Goal: Task Accomplishment & Management: Use online tool/utility

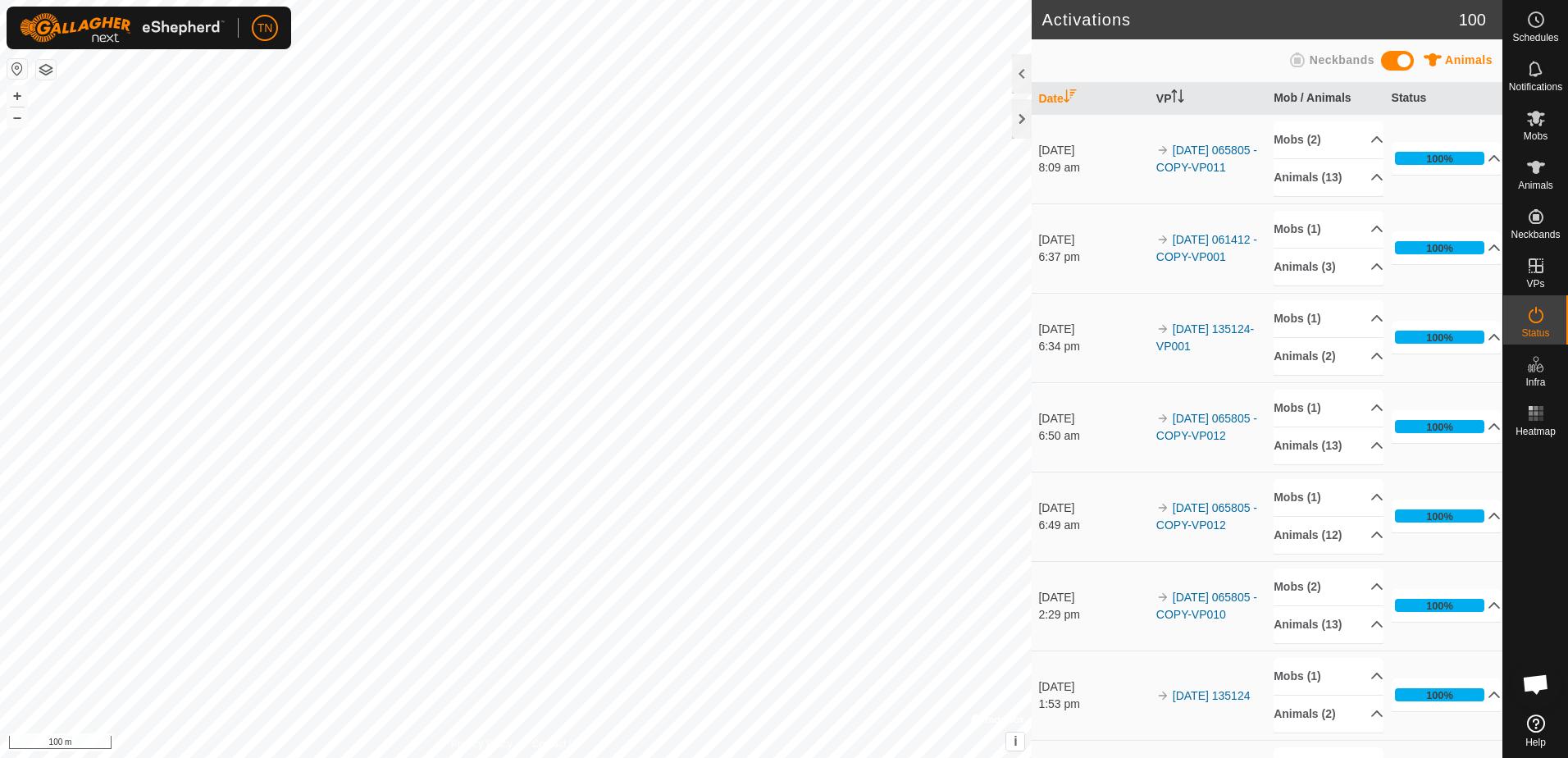
scroll to position [1617, 0]
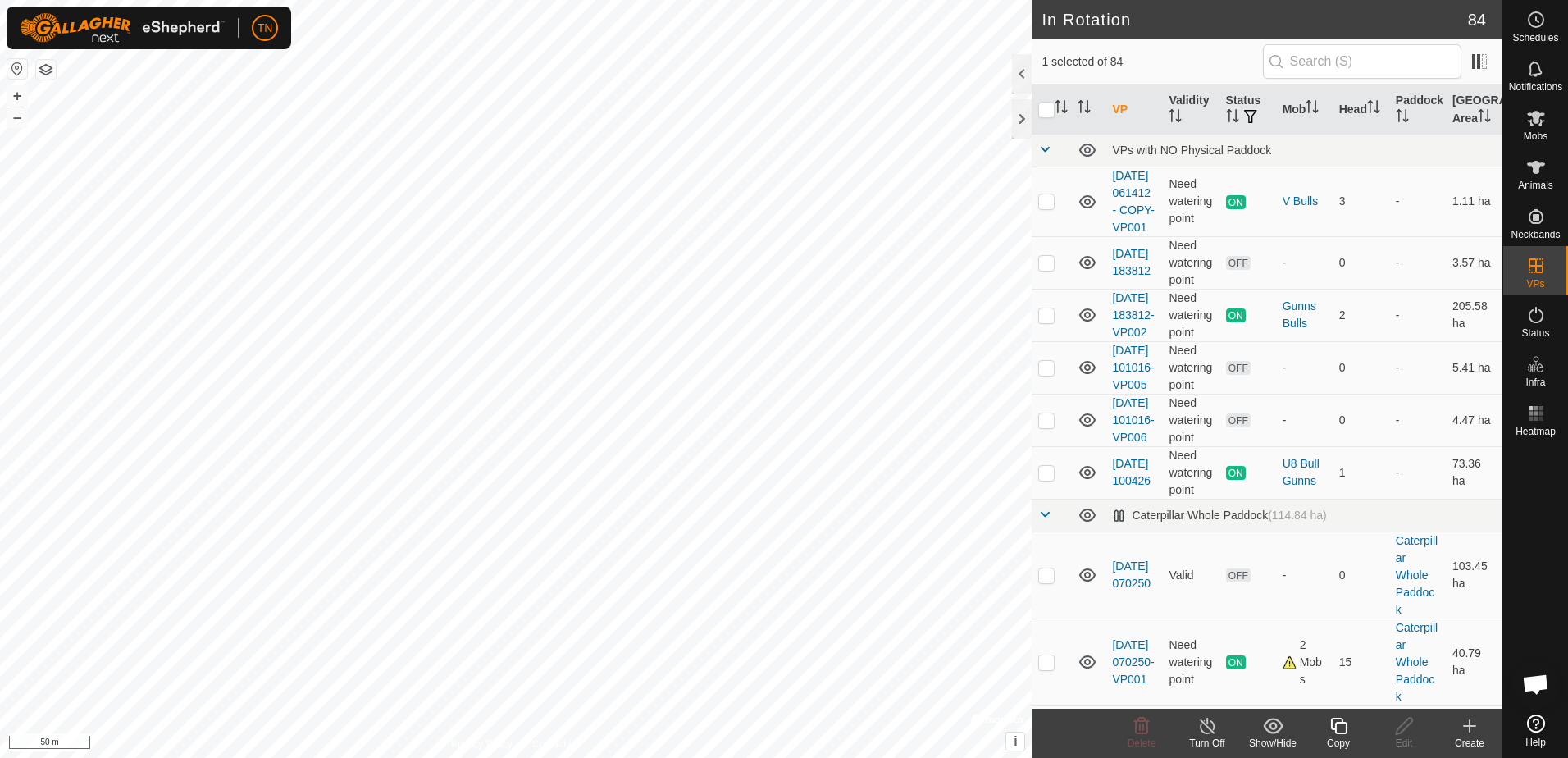
click at [1340, 732] on icon at bounding box center [1339, 726] width 21 height 20
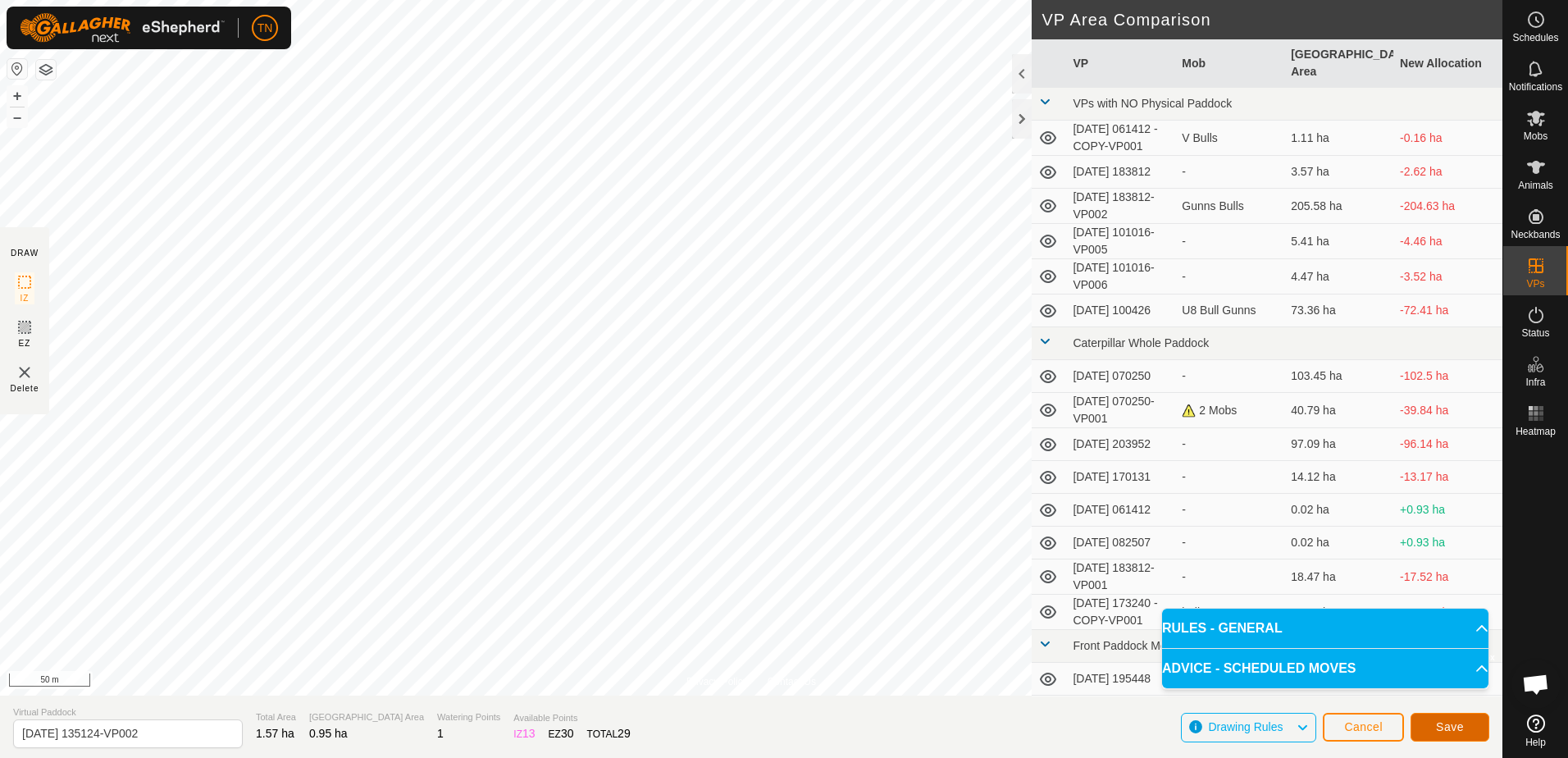
click at [1457, 728] on span "Save" at bounding box center [1450, 727] width 28 height 13
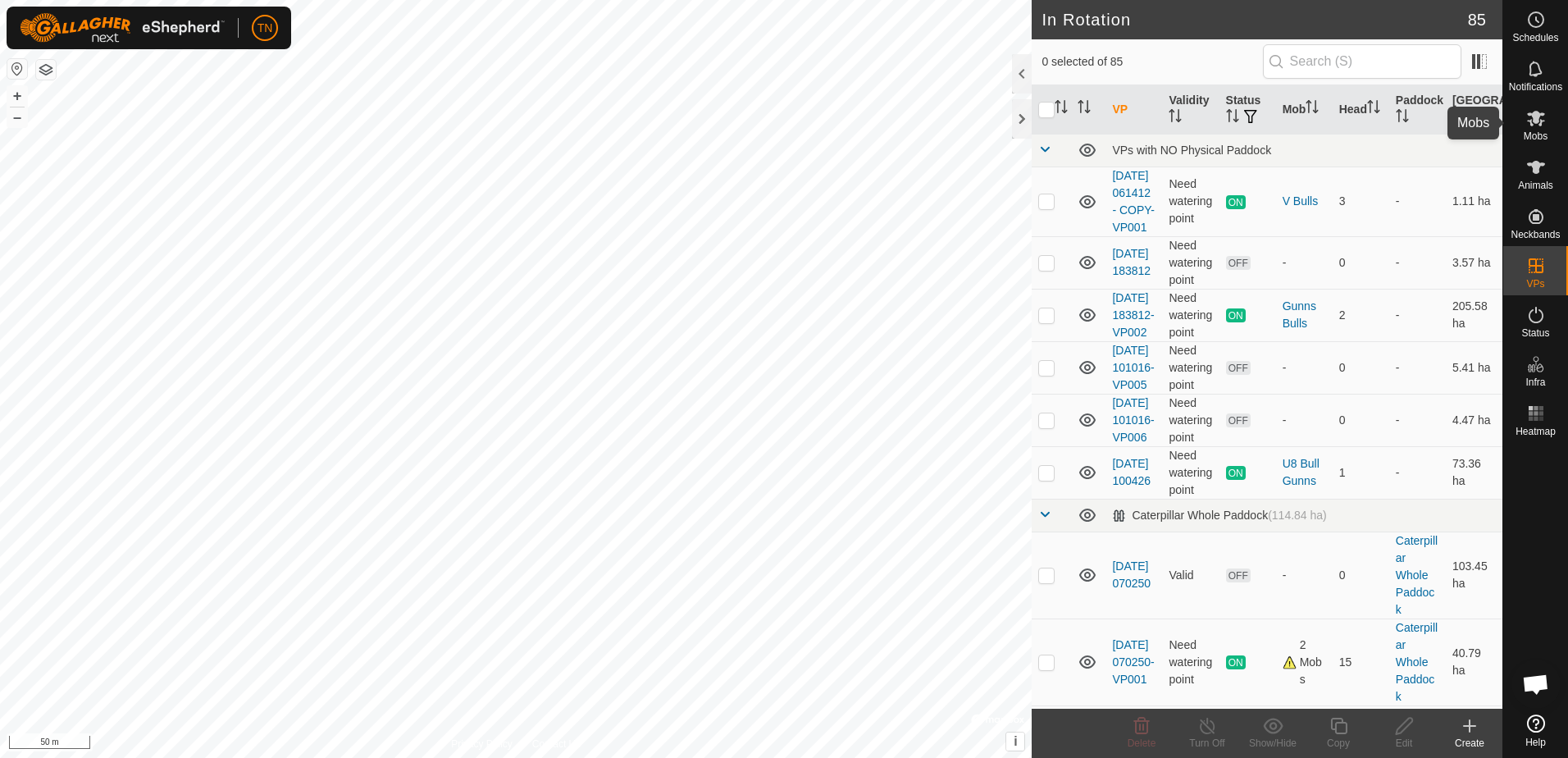
click at [1539, 125] on icon at bounding box center [1536, 118] width 18 height 15
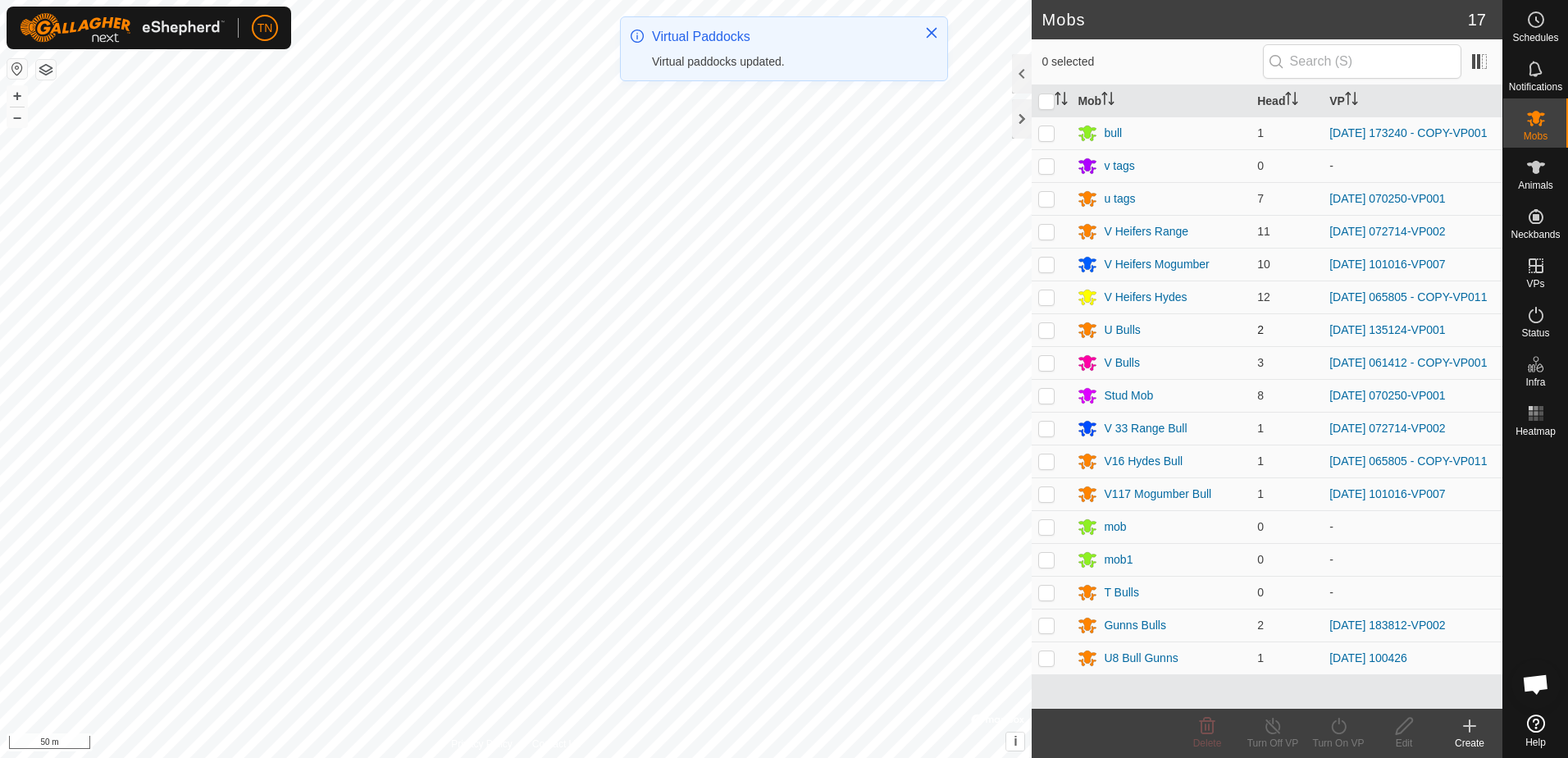
click at [1047, 336] on p-checkbox at bounding box center [1047, 330] width 16 height 13
checkbox input "true"
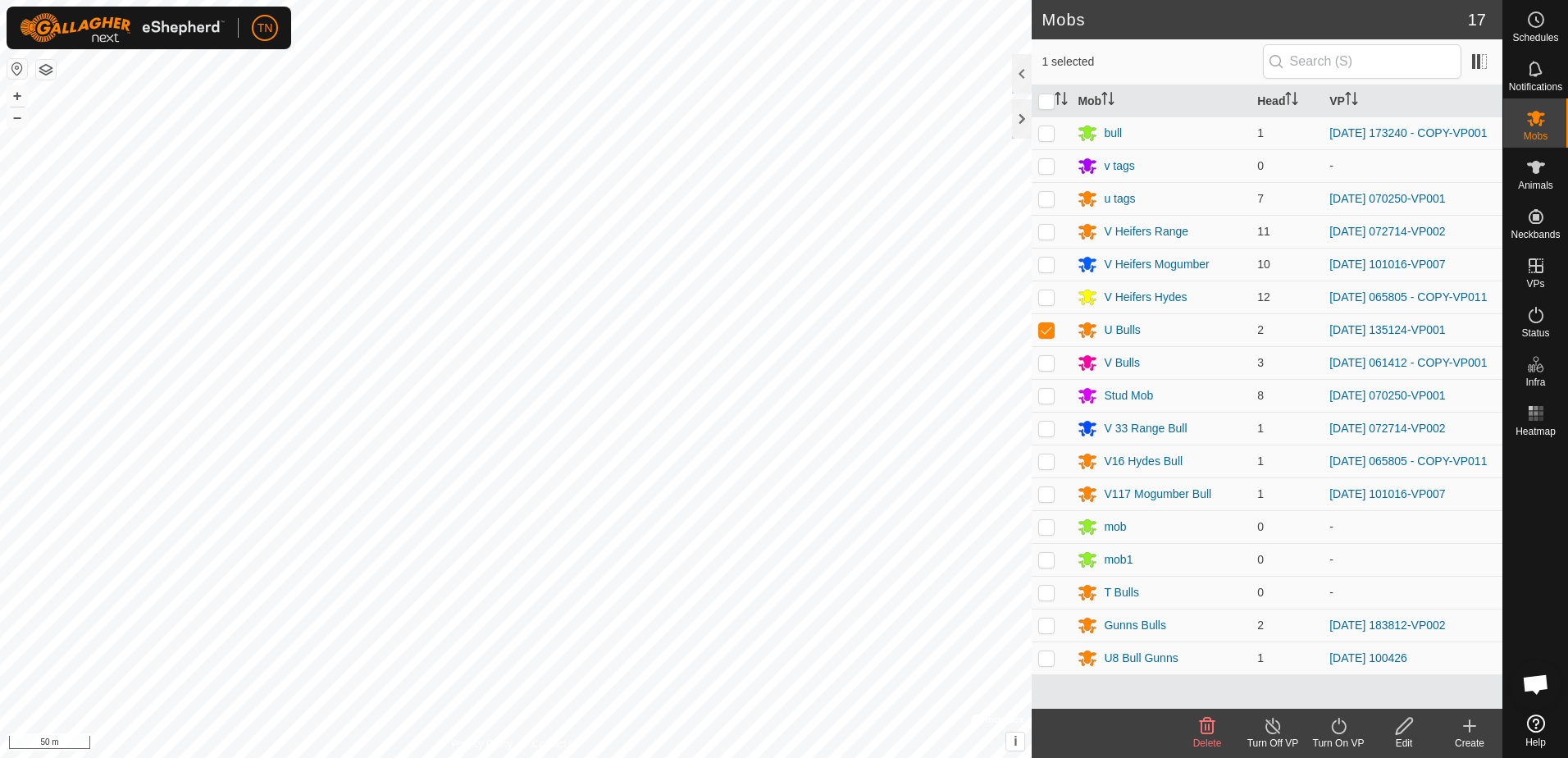
click at [1336, 729] on icon at bounding box center [1339, 726] width 21 height 20
click at [1338, 695] on link "Now" at bounding box center [1387, 690] width 163 height 33
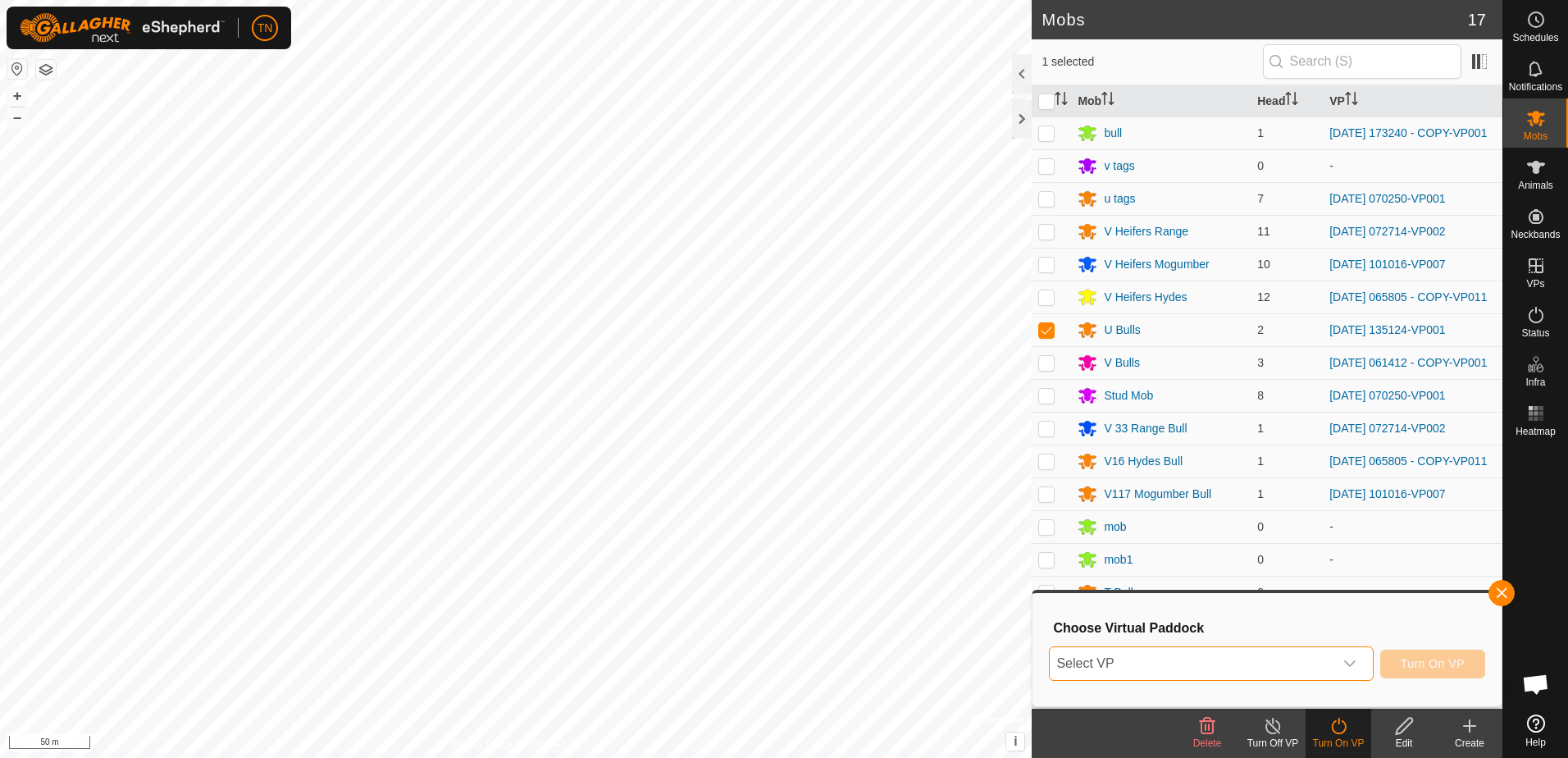
click at [1278, 659] on span "Select VP" at bounding box center [1191, 663] width 283 height 33
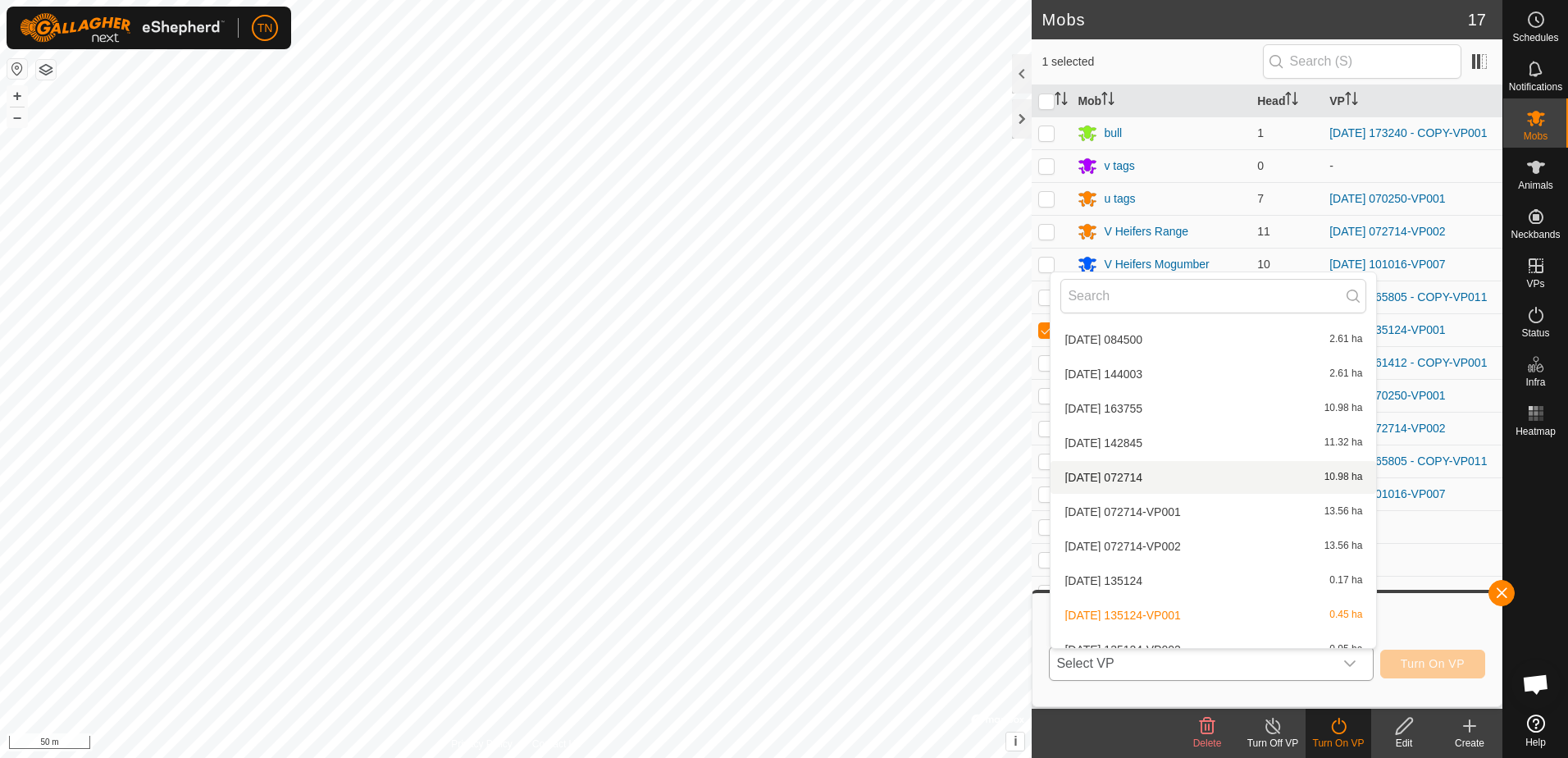
scroll to position [821, 0]
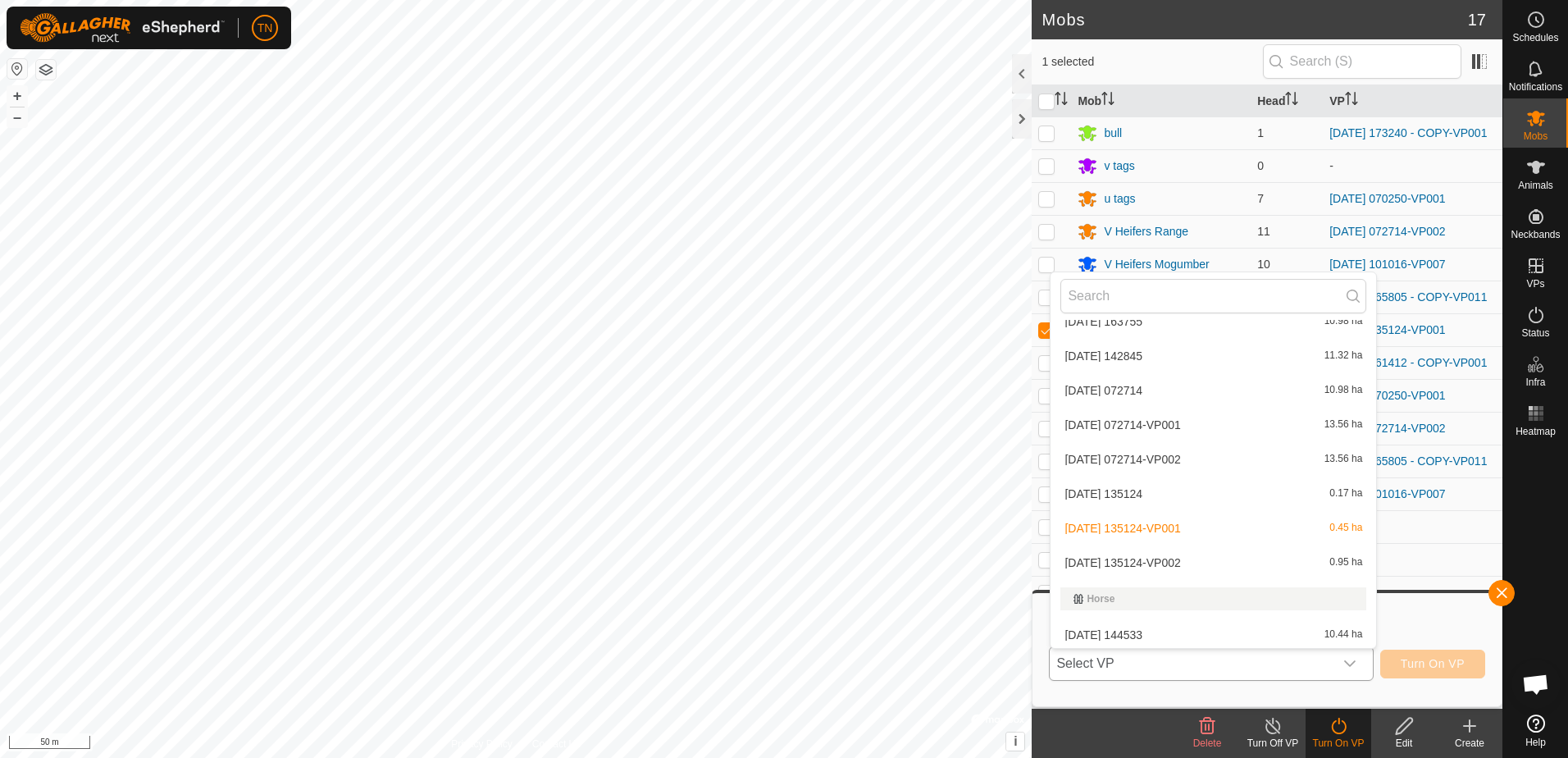
click at [1230, 565] on li "2025-09-26 135124-VP002 0.95 ha" at bounding box center [1213, 563] width 325 height 33
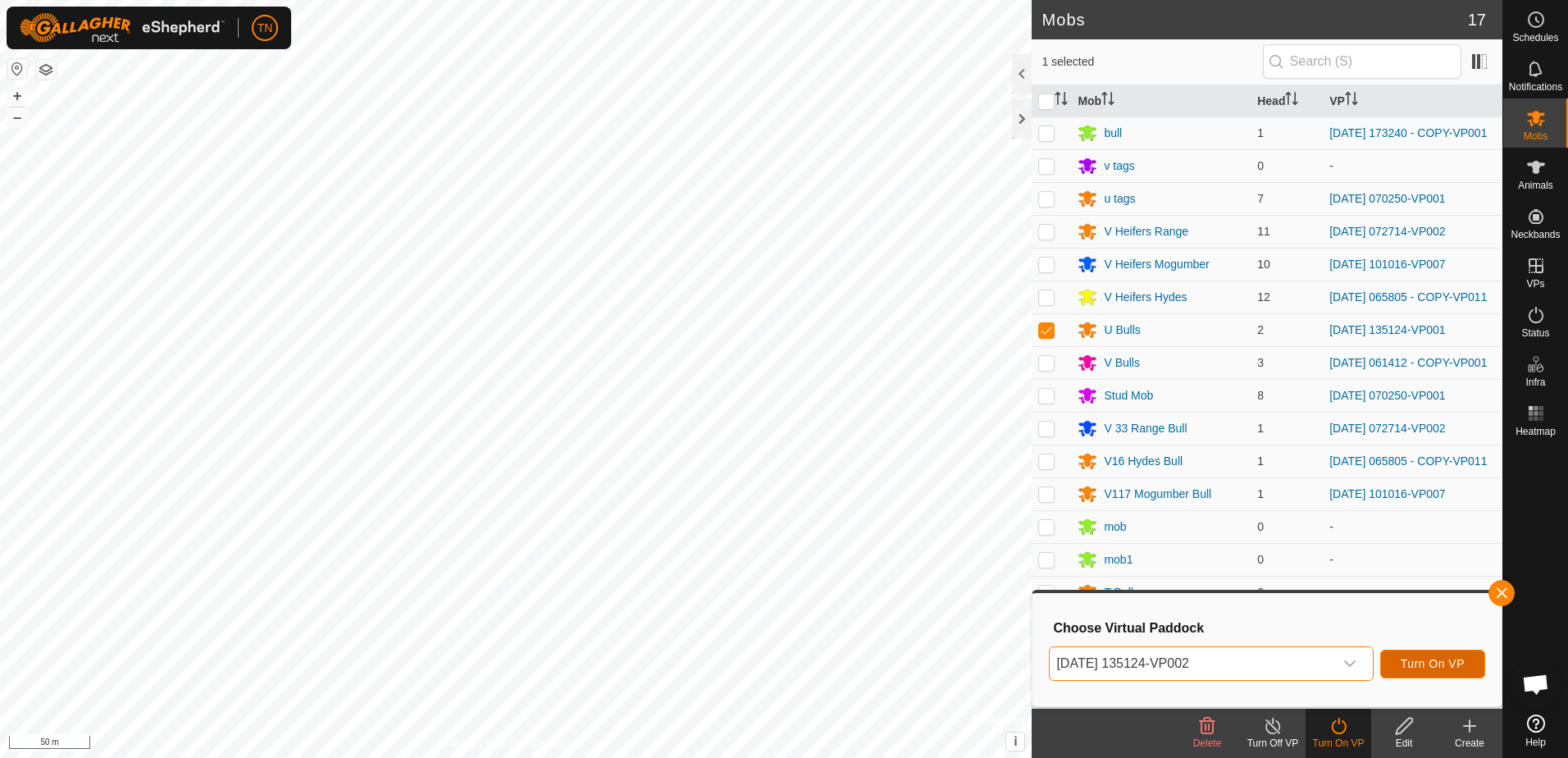
click at [1420, 664] on span "Turn On VP" at bounding box center [1433, 663] width 64 height 13
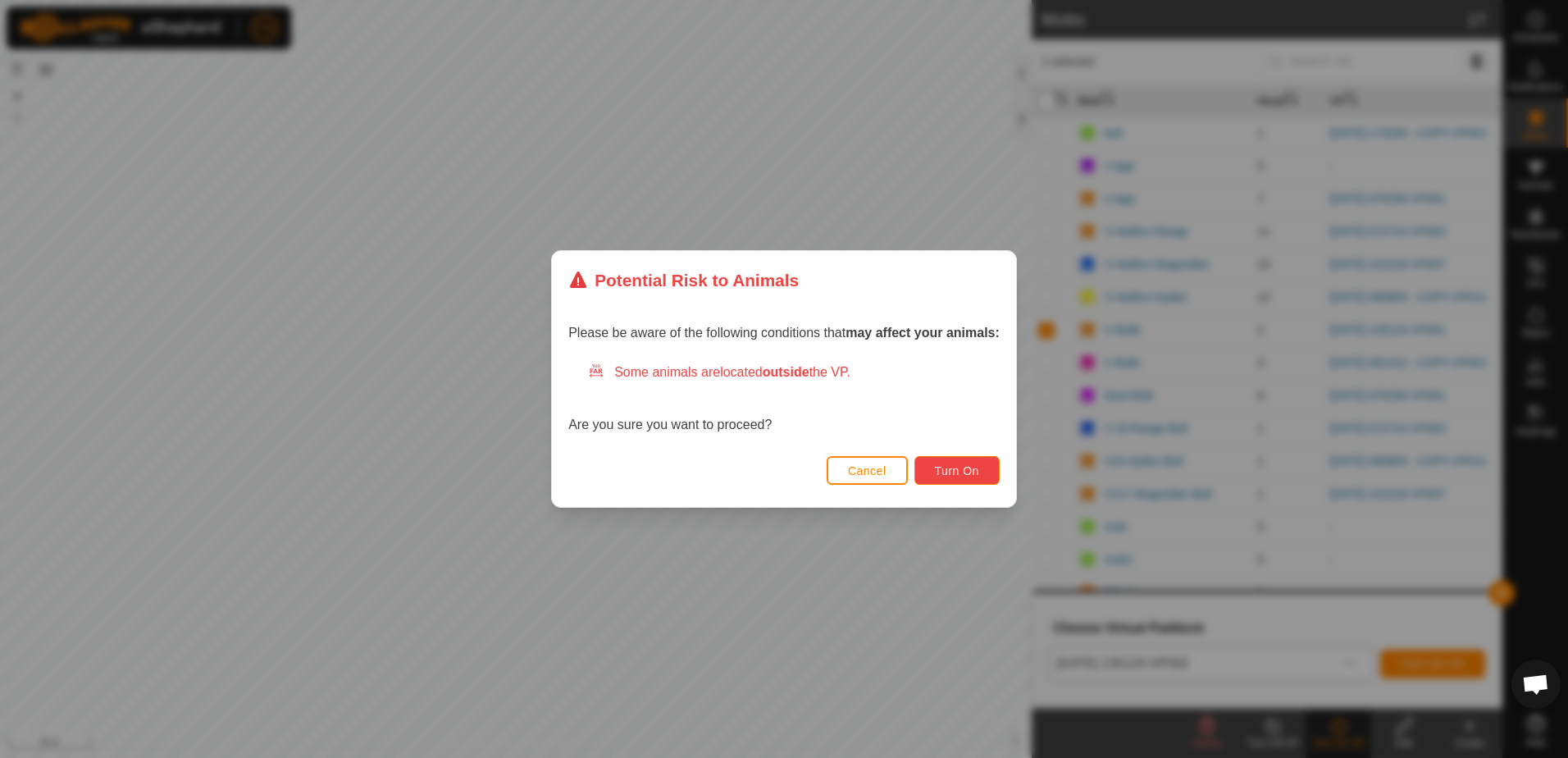
click at [958, 460] on button "Turn On" at bounding box center [958, 471] width 85 height 29
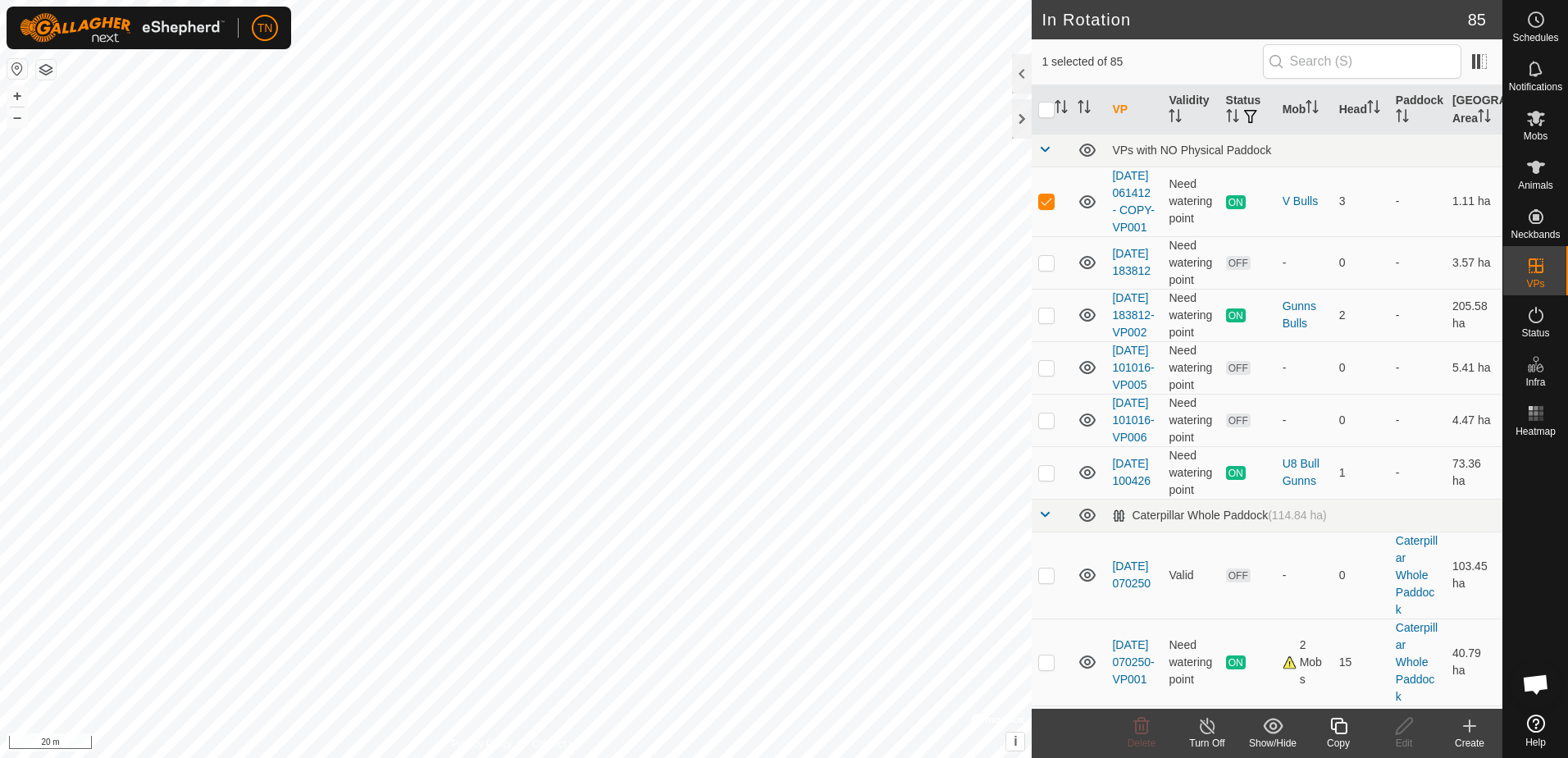
click at [1334, 730] on icon at bounding box center [1339, 726] width 21 height 20
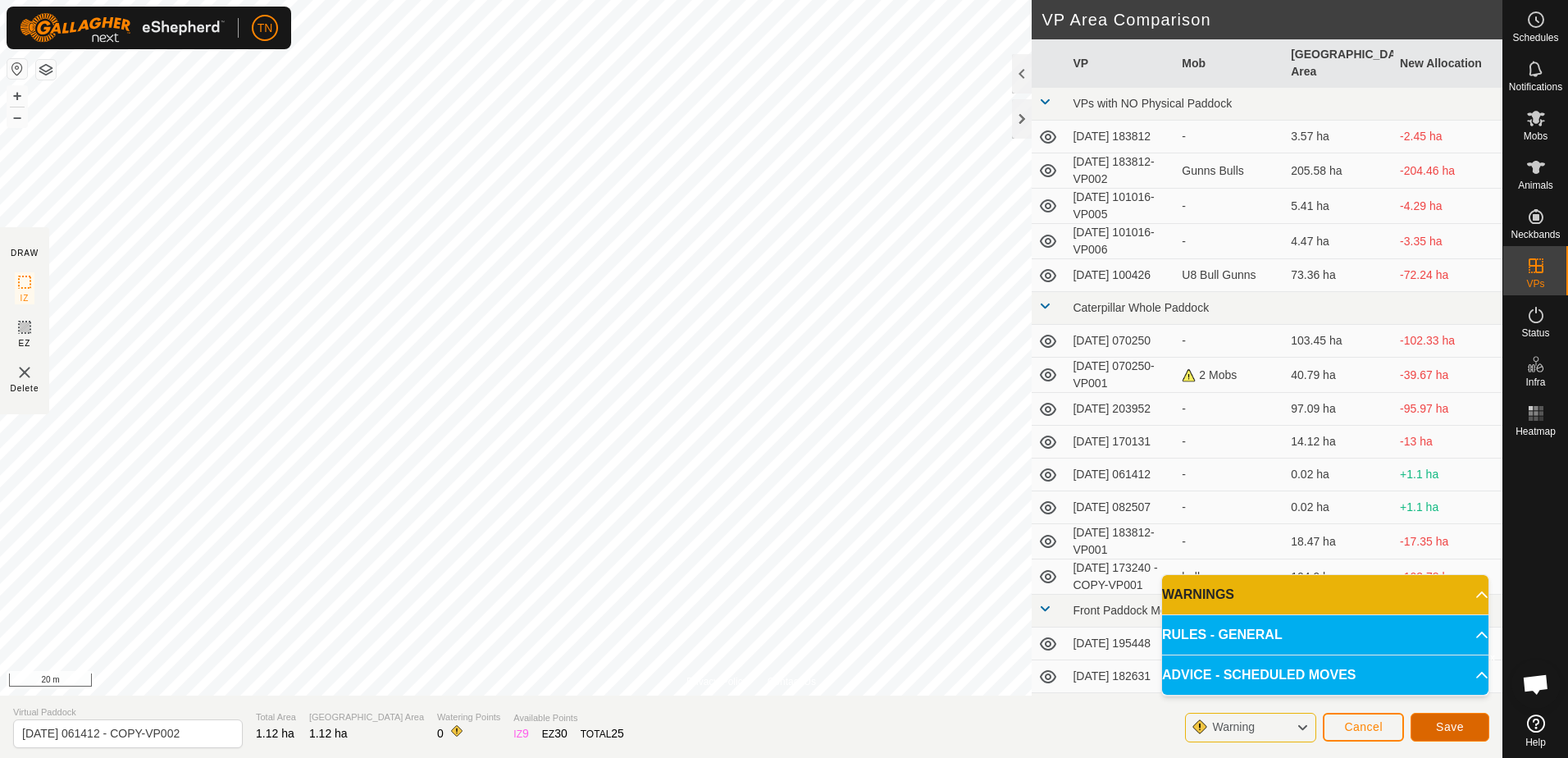
click at [1460, 726] on span "Save" at bounding box center [1450, 727] width 28 height 13
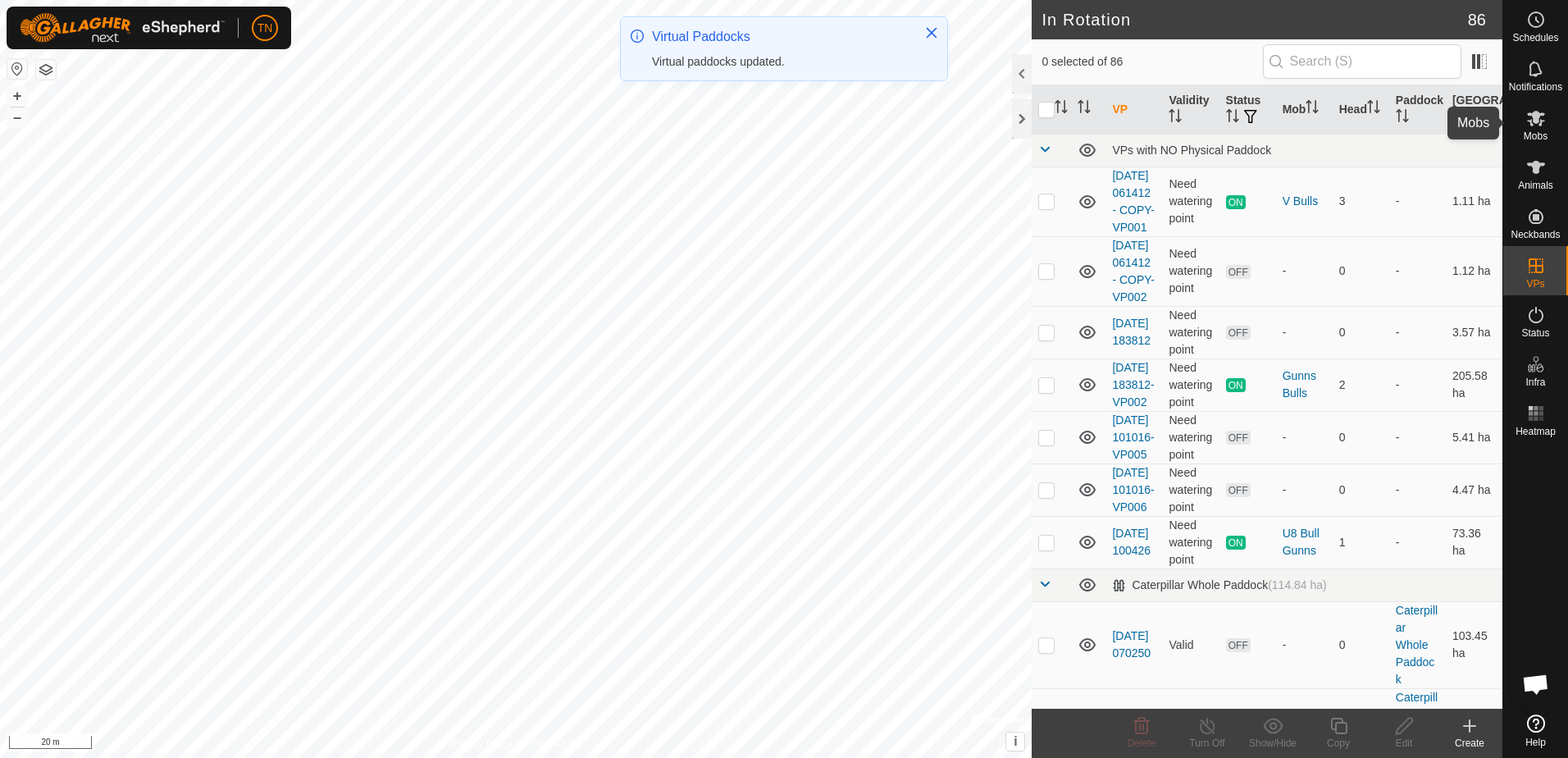
click at [1541, 125] on icon at bounding box center [1536, 118] width 18 height 15
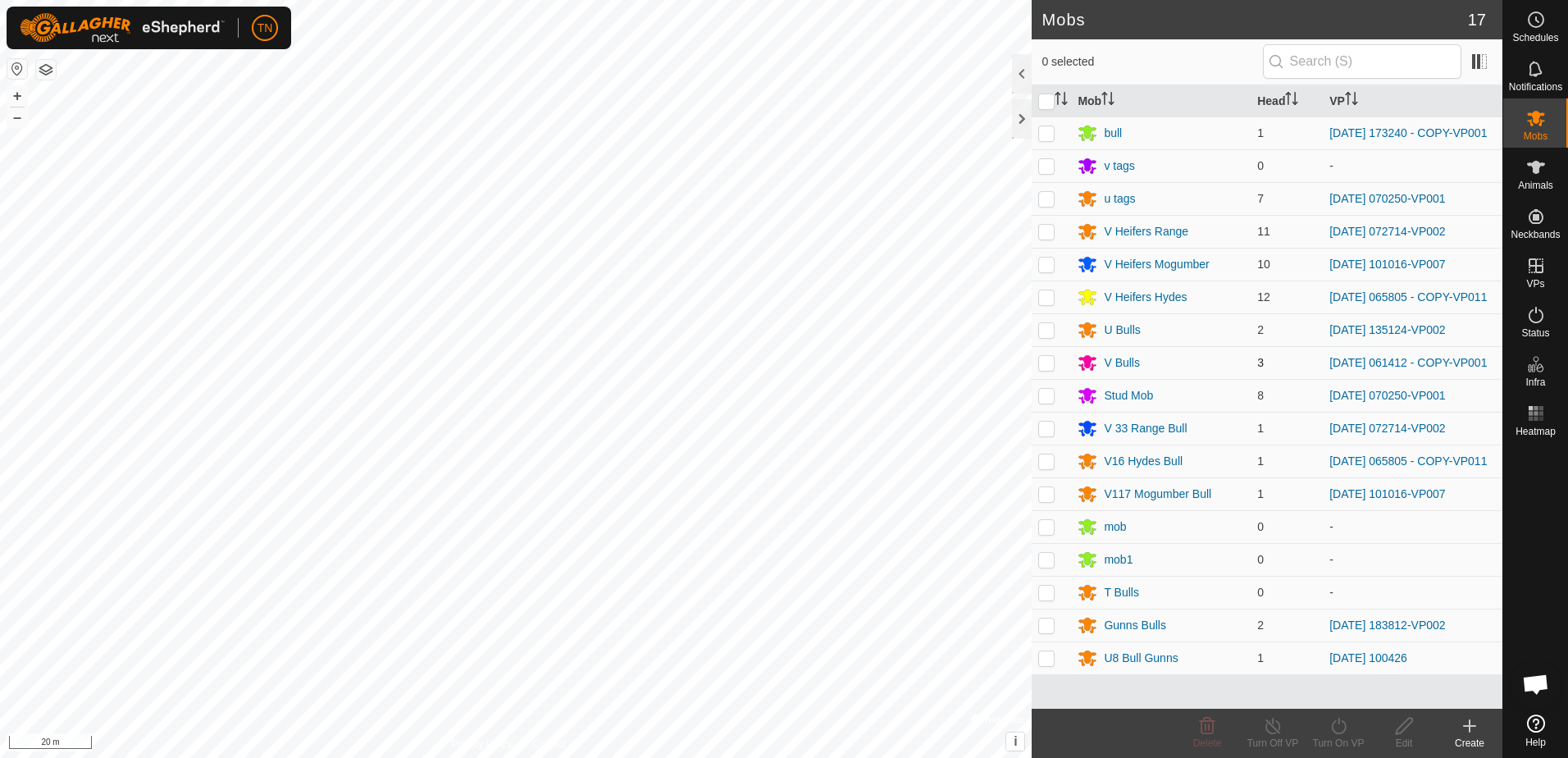
click at [1051, 369] on p-checkbox at bounding box center [1047, 363] width 16 height 13
checkbox input "true"
click at [1337, 727] on icon at bounding box center [1339, 726] width 21 height 20
click at [1326, 693] on link "Now" at bounding box center [1387, 690] width 163 height 33
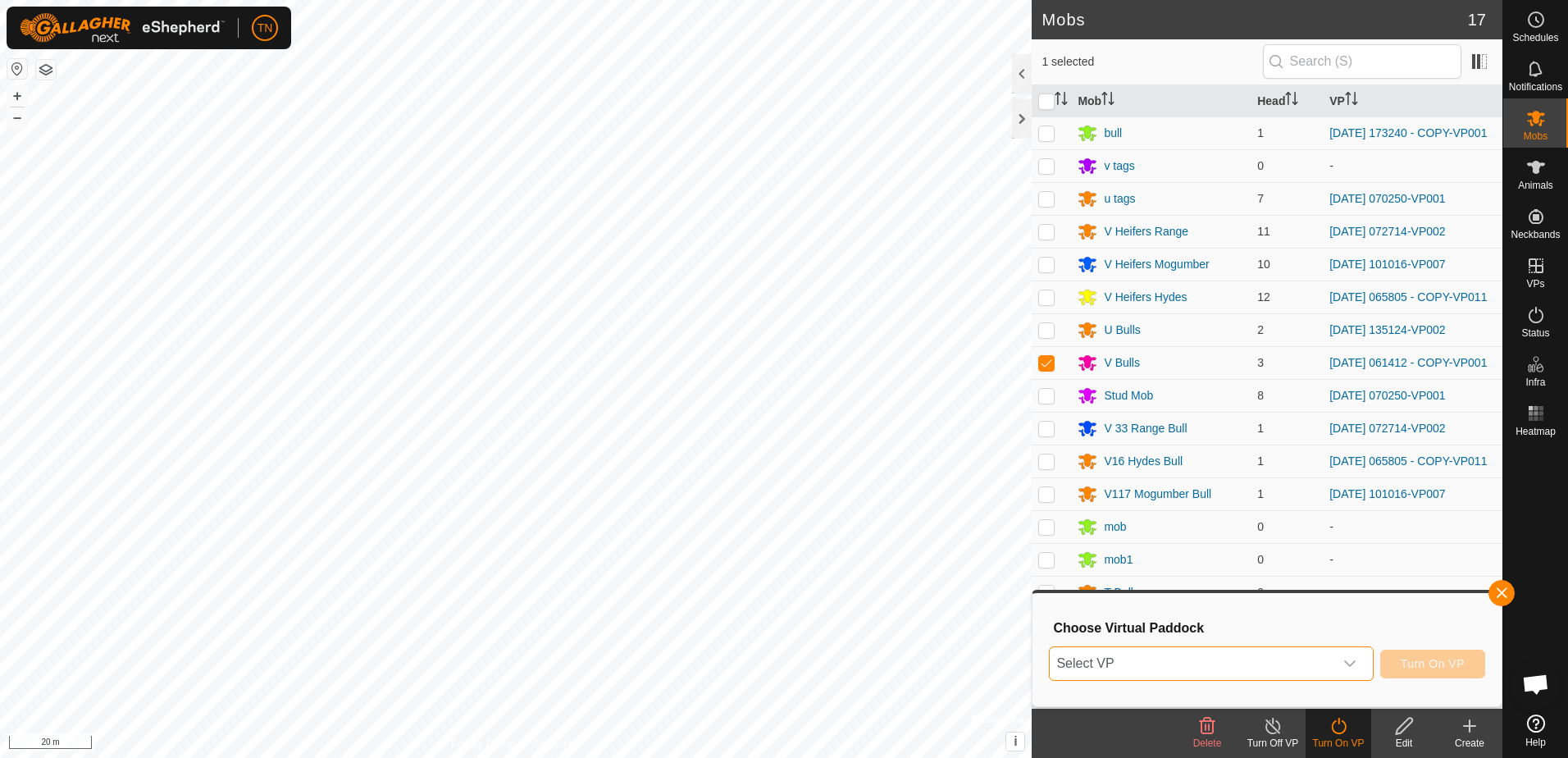
click at [1324, 668] on span "Select VP" at bounding box center [1191, 663] width 283 height 33
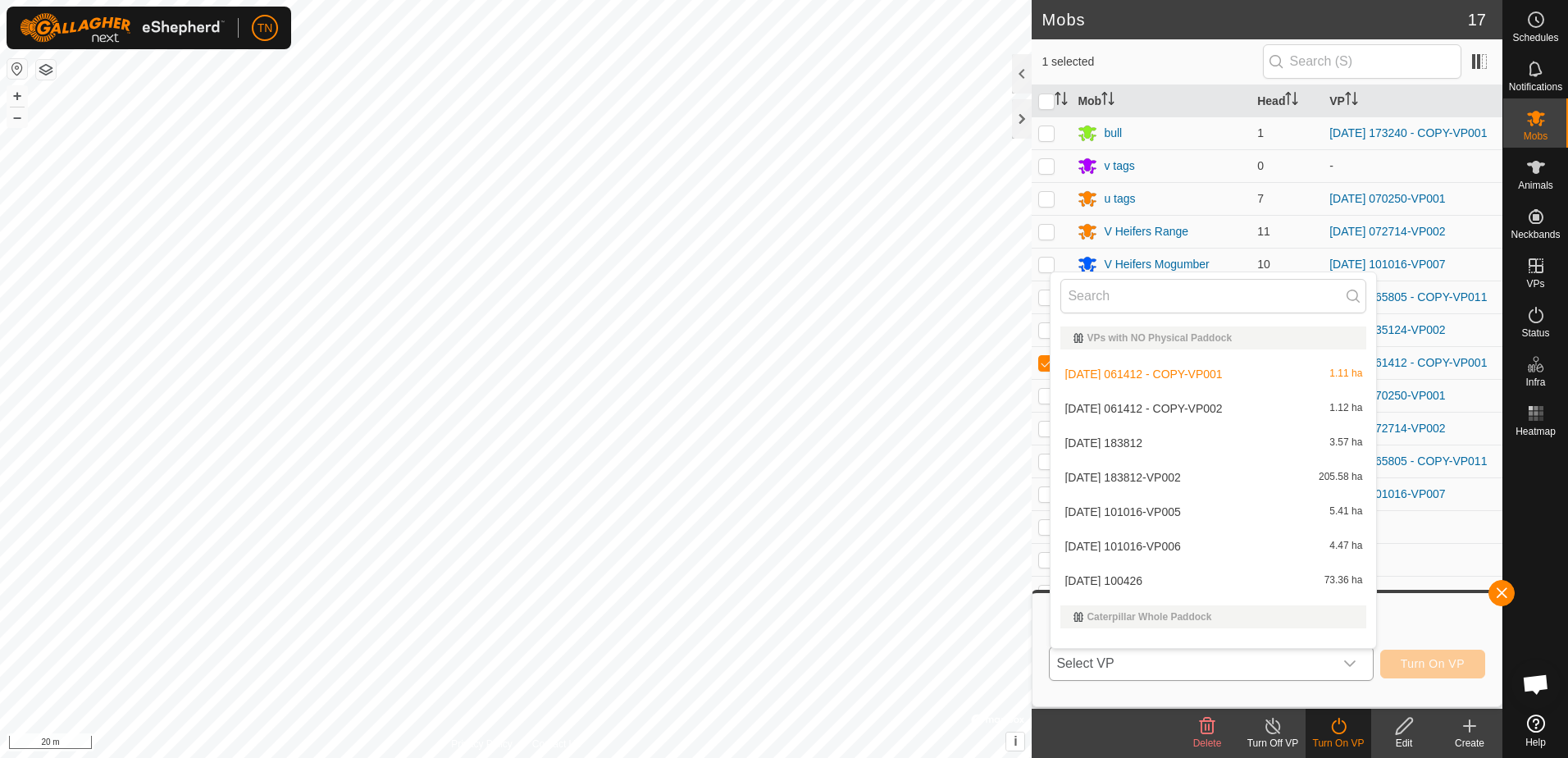
click at [1212, 409] on li "2025-06-28 061412 - COPY-VP002 1.12 ha" at bounding box center [1213, 409] width 325 height 33
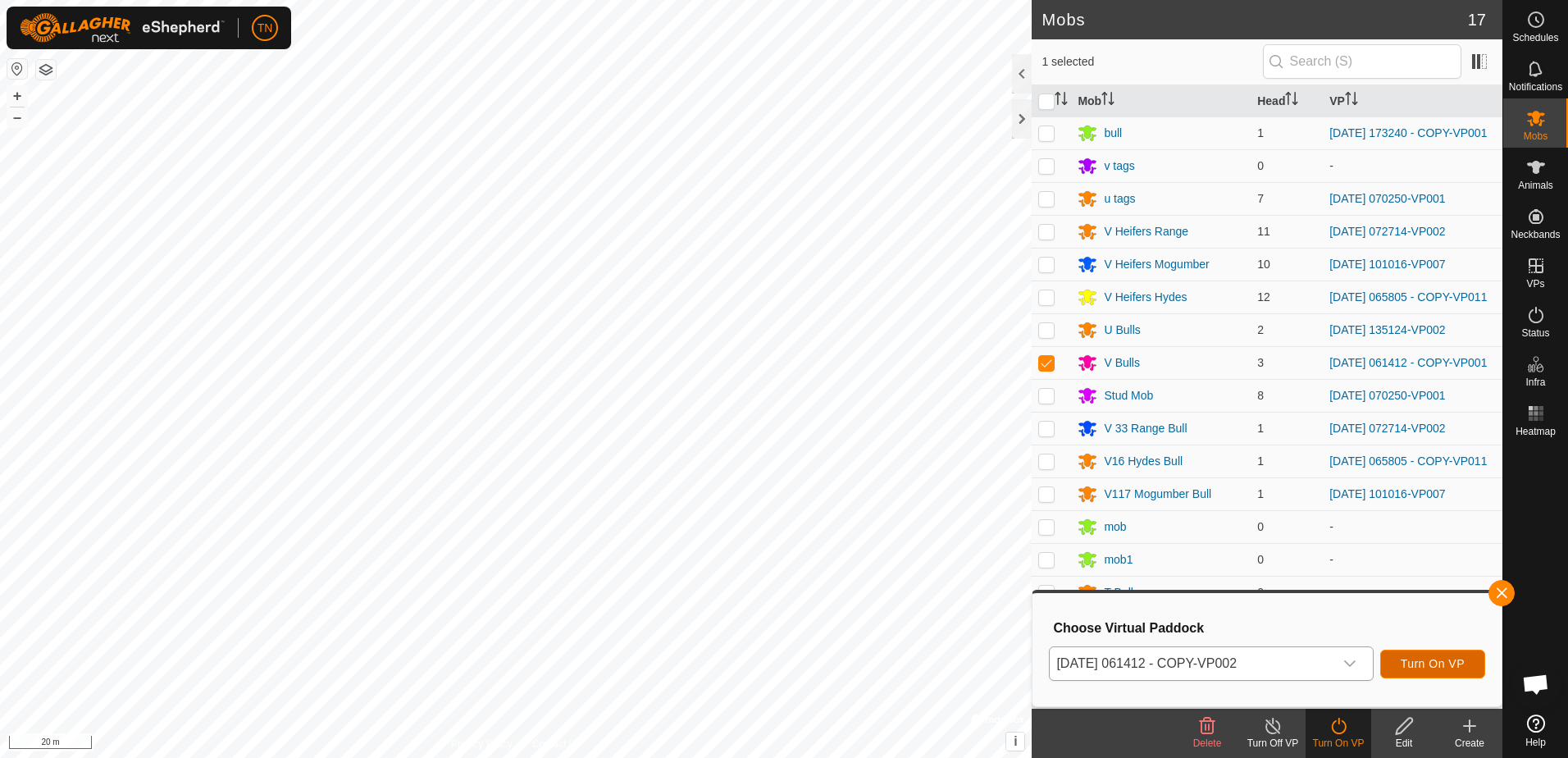
click at [1429, 663] on span "Turn On VP" at bounding box center [1433, 663] width 64 height 13
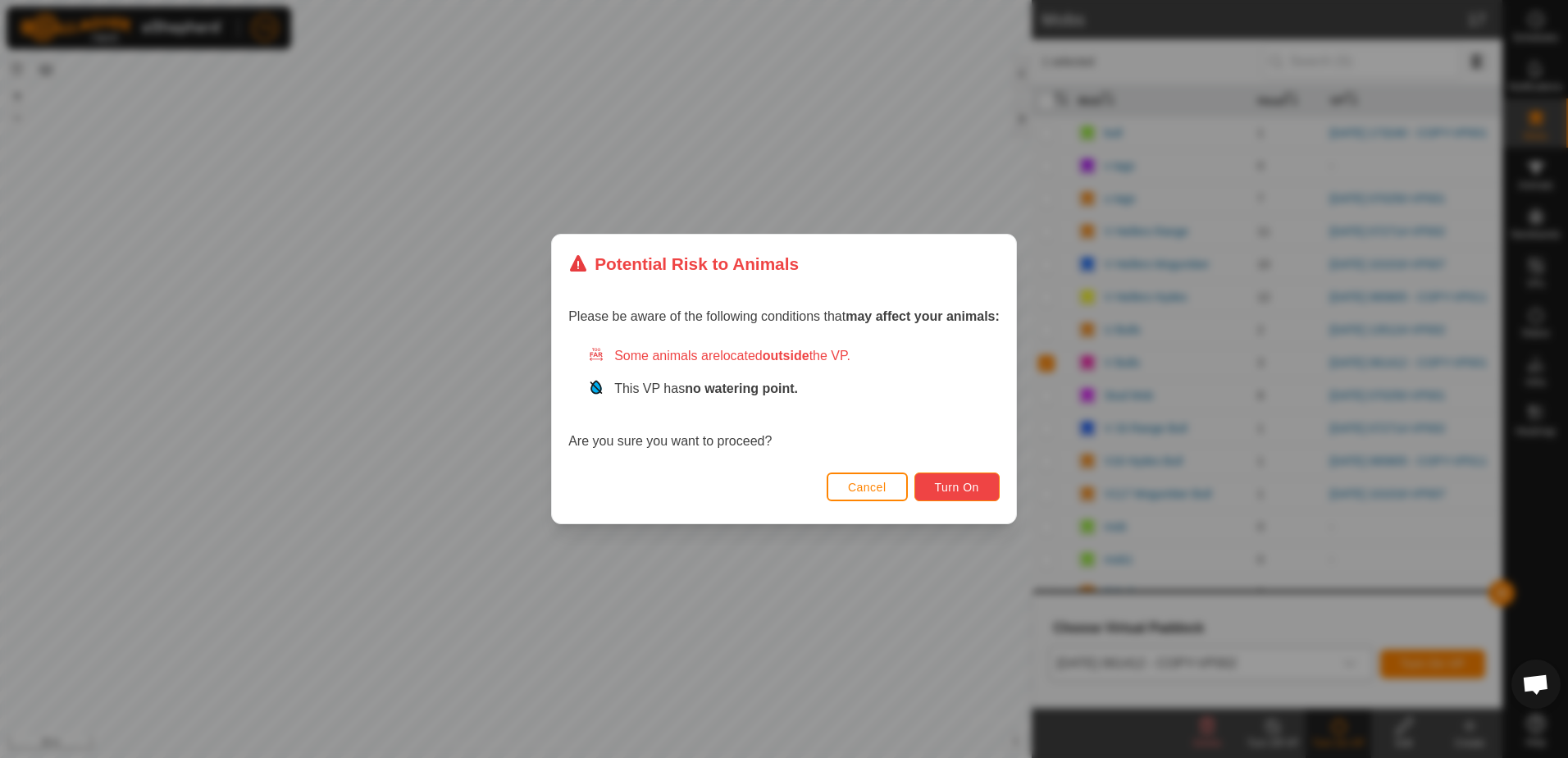
click at [938, 488] on span "Turn On" at bounding box center [957, 487] width 45 height 13
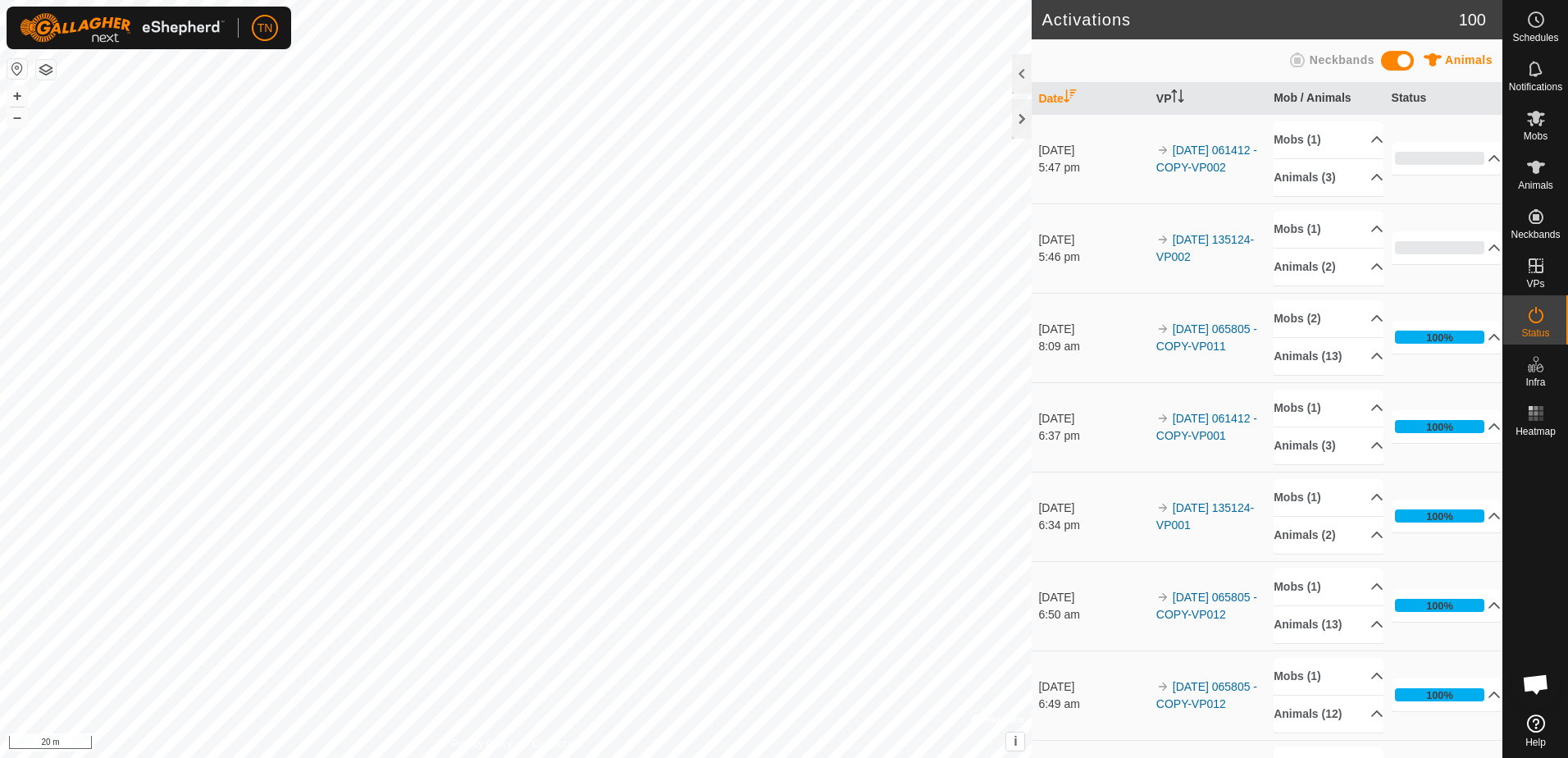
scroll to position [1617, 0]
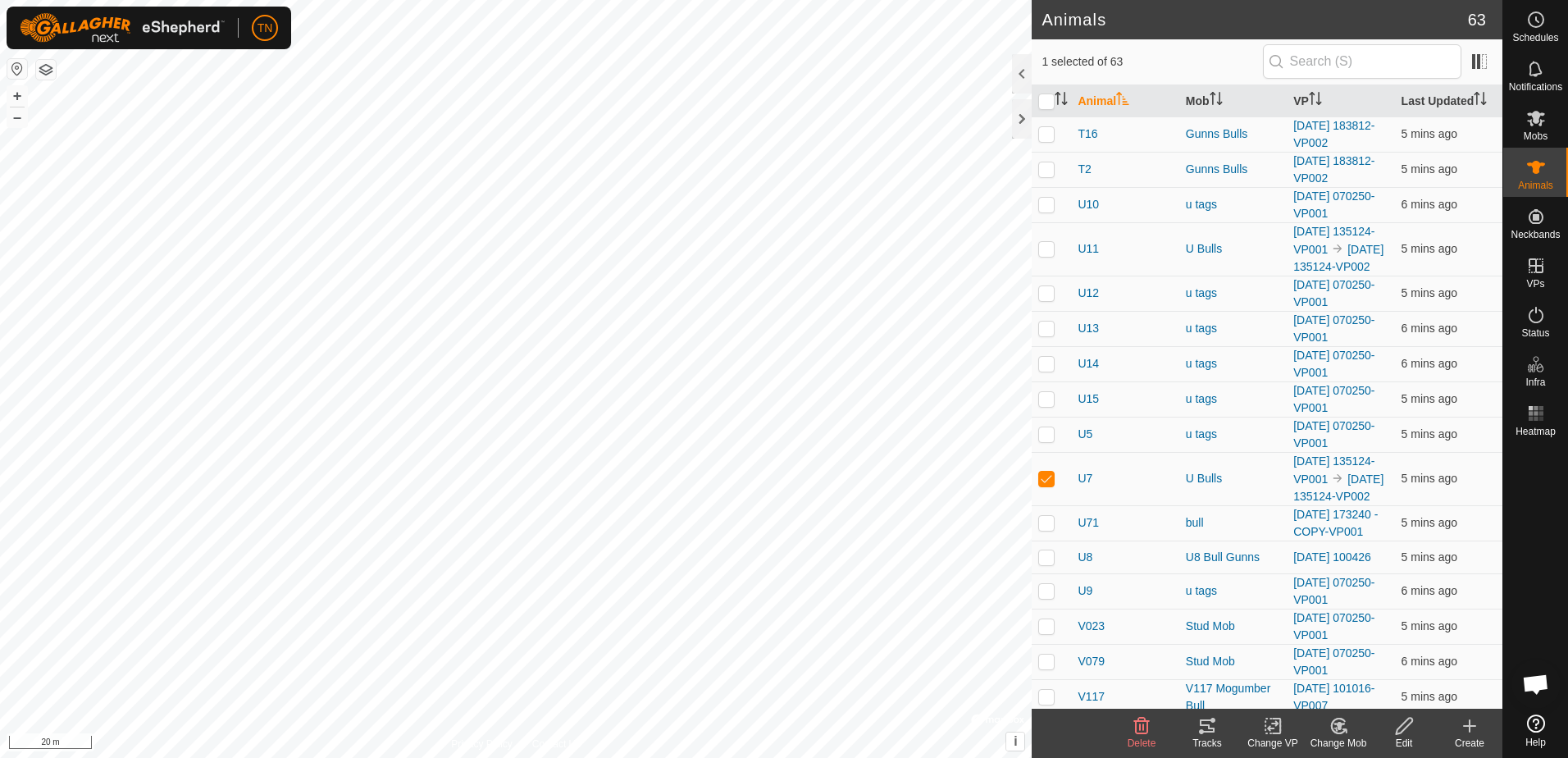
click at [1205, 735] on icon at bounding box center [1207, 726] width 20 height 20
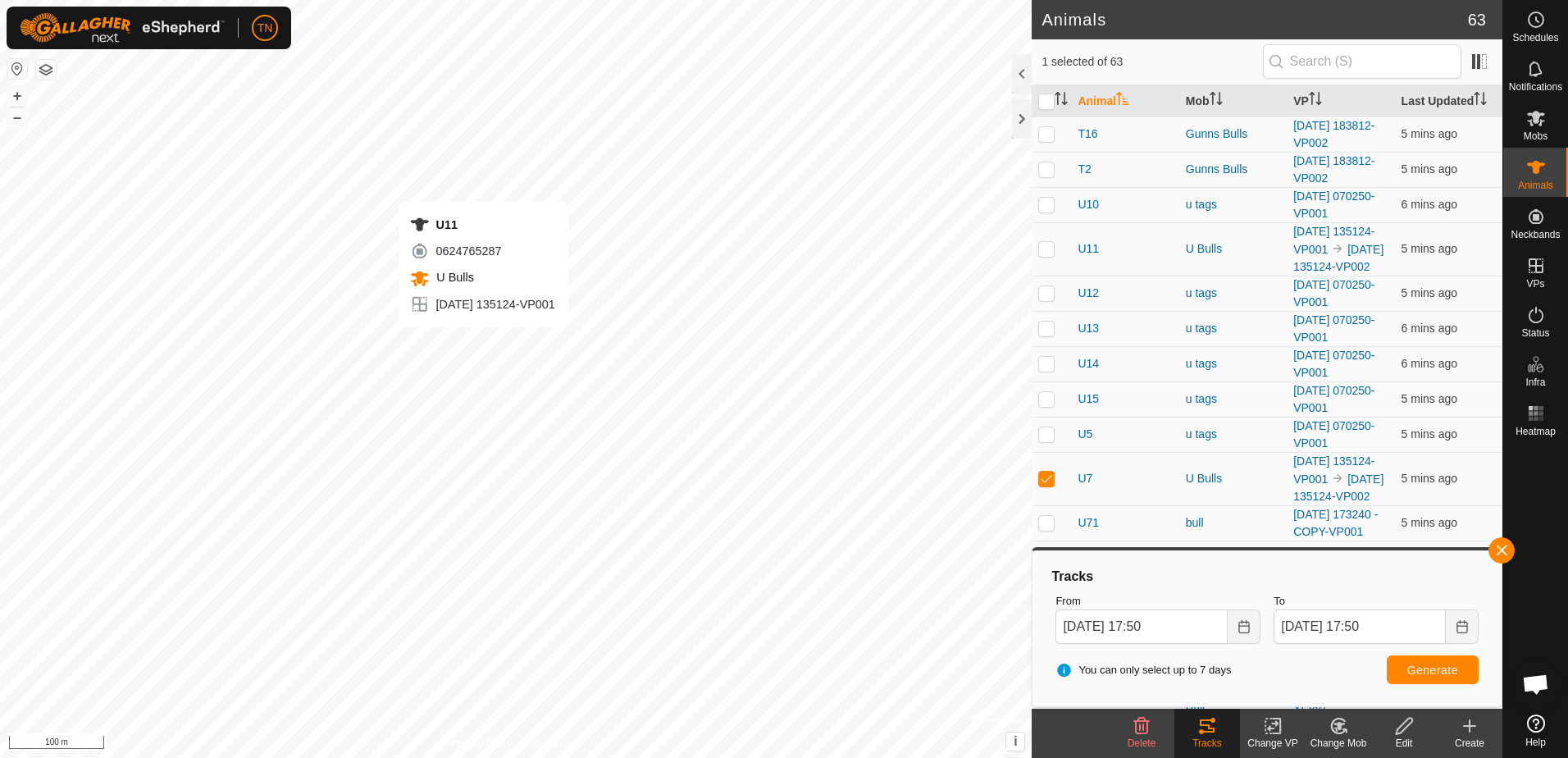
checkbox input "true"
checkbox input "false"
click at [1410, 677] on button "Generate" at bounding box center [1433, 670] width 92 height 29
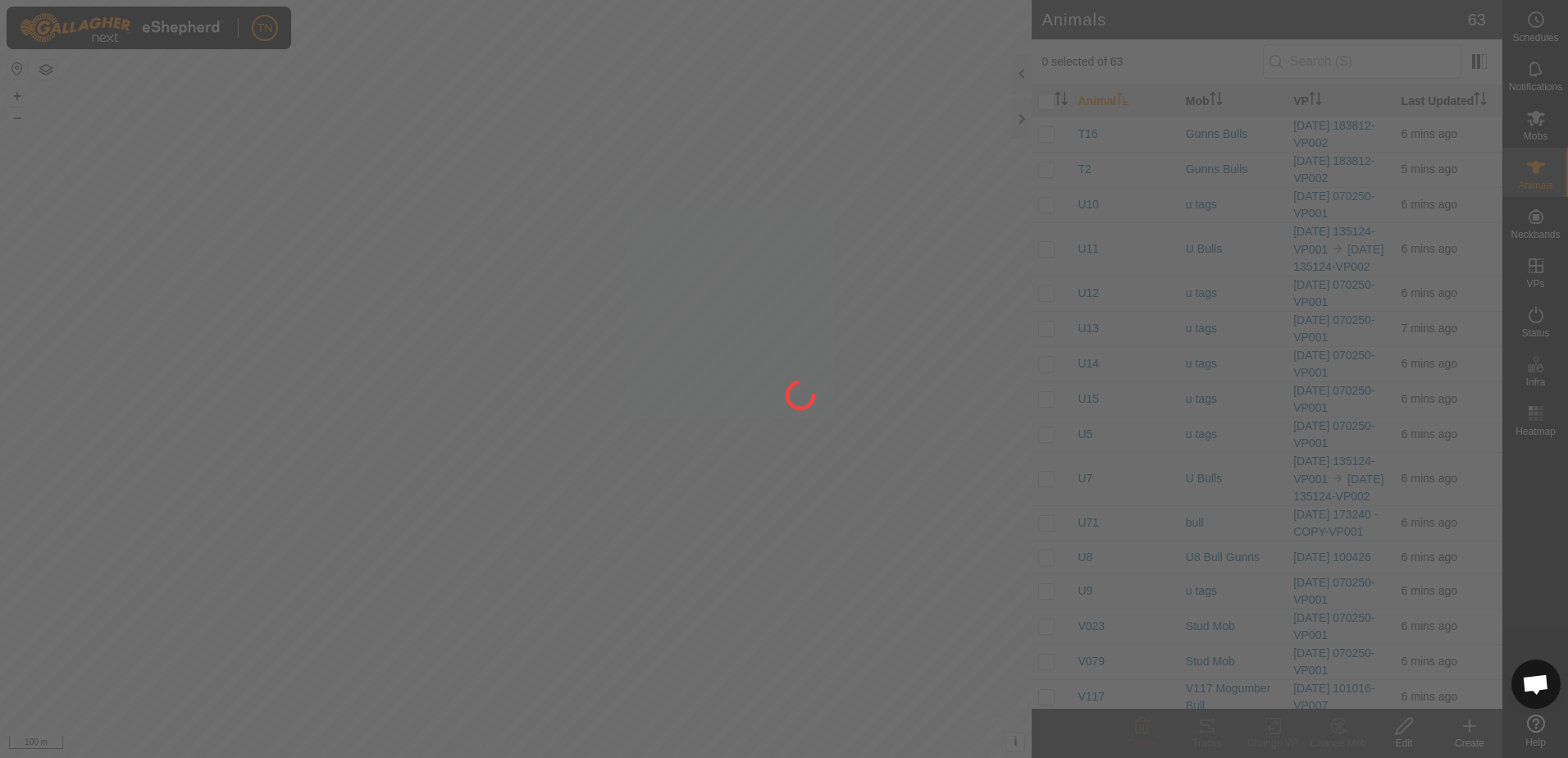
scroll to position [1617, 0]
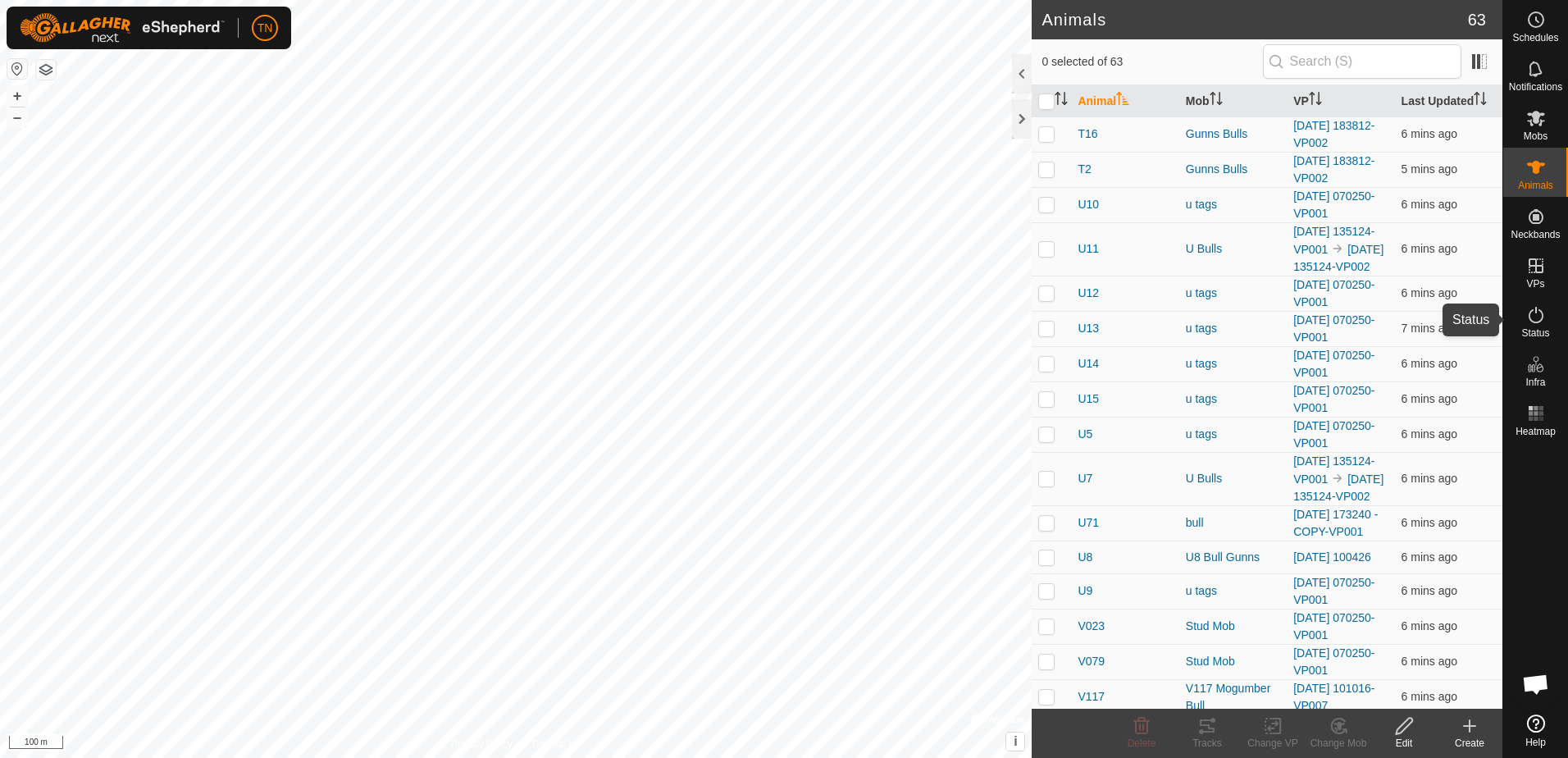
click at [1534, 318] on icon at bounding box center [1536, 315] width 20 height 20
